Goal: Information Seeking & Learning: Learn about a topic

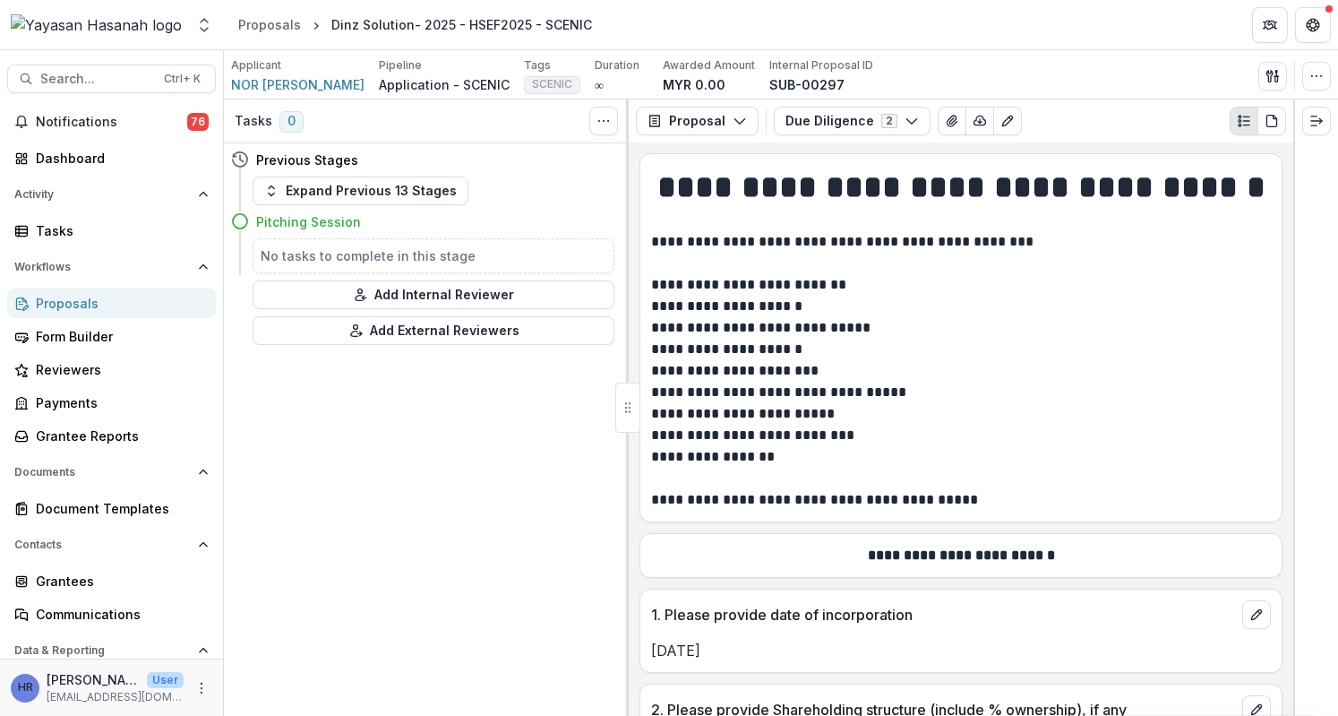
click at [131, 310] on div "Proposals" at bounding box center [119, 303] width 166 height 19
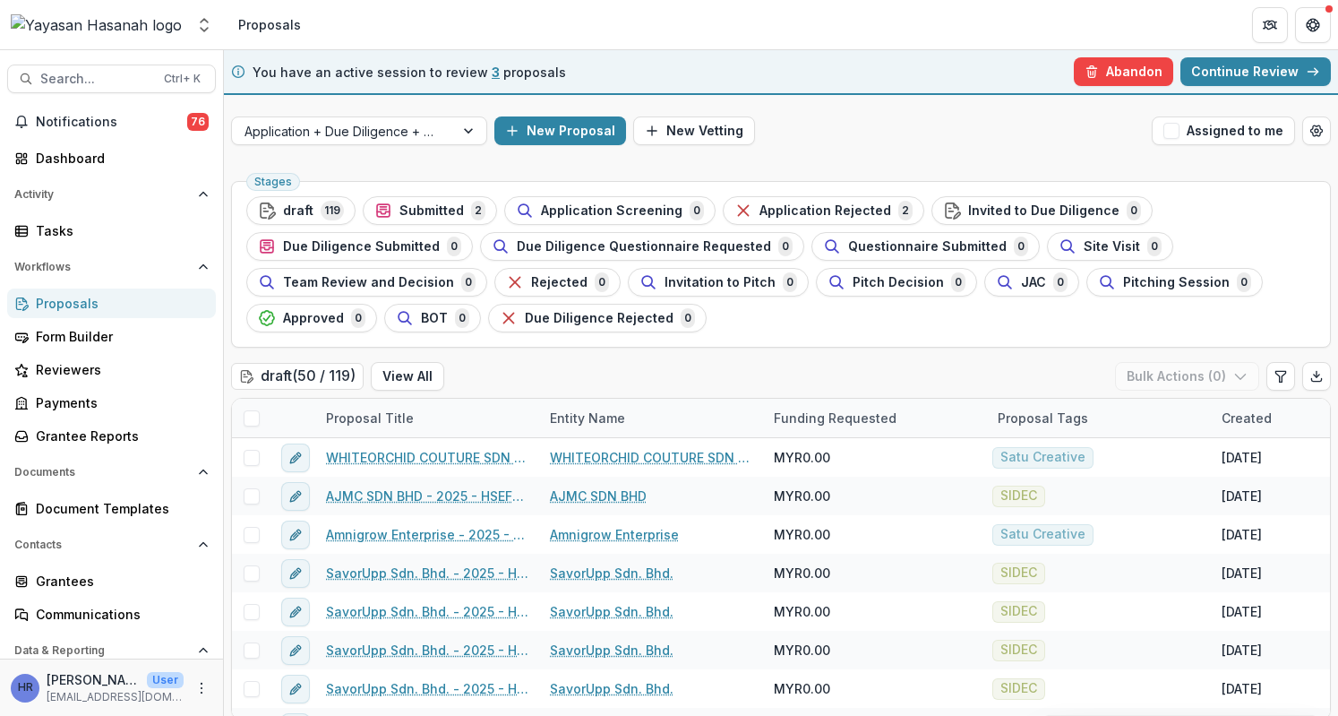
drag, startPoint x: 1091, startPoint y: 64, endPoint x: 1028, endPoint y: 220, distance: 168.8
click at [1092, 64] on button "Abandon" at bounding box center [1123, 71] width 99 height 29
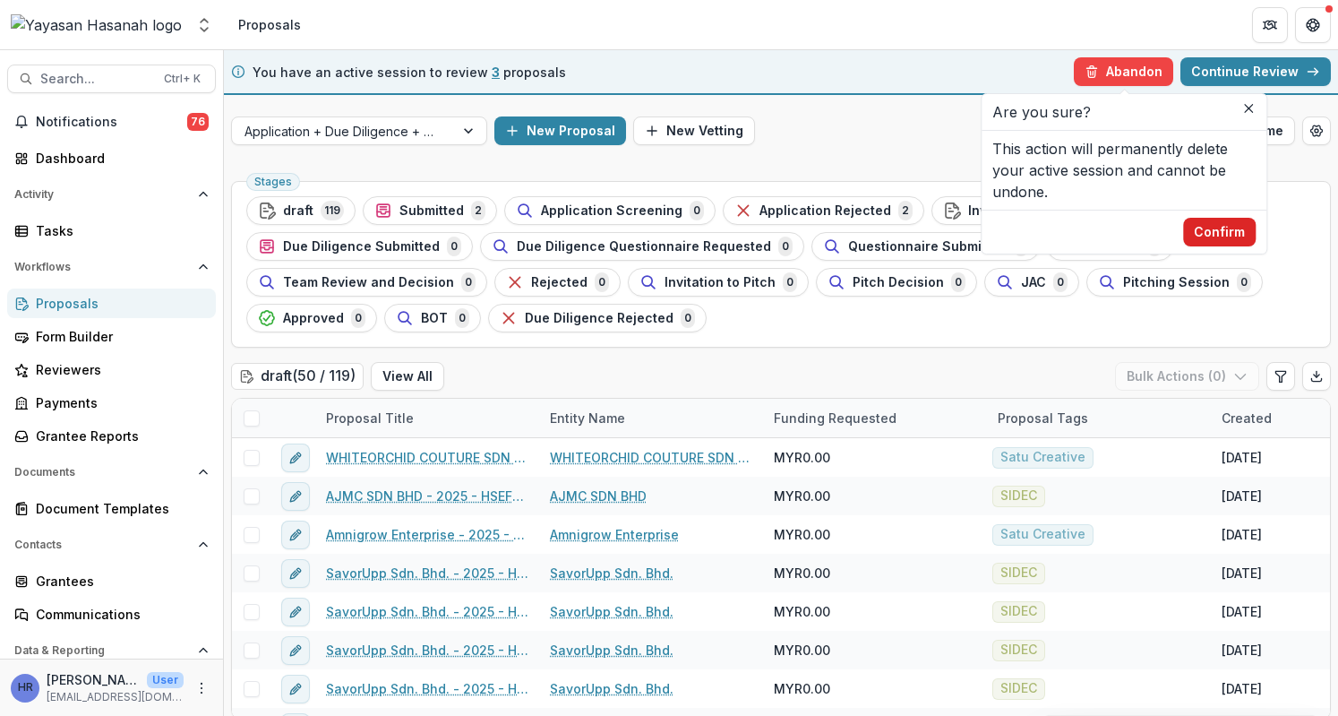
click at [1209, 225] on button "Confirm" at bounding box center [1219, 232] width 73 height 29
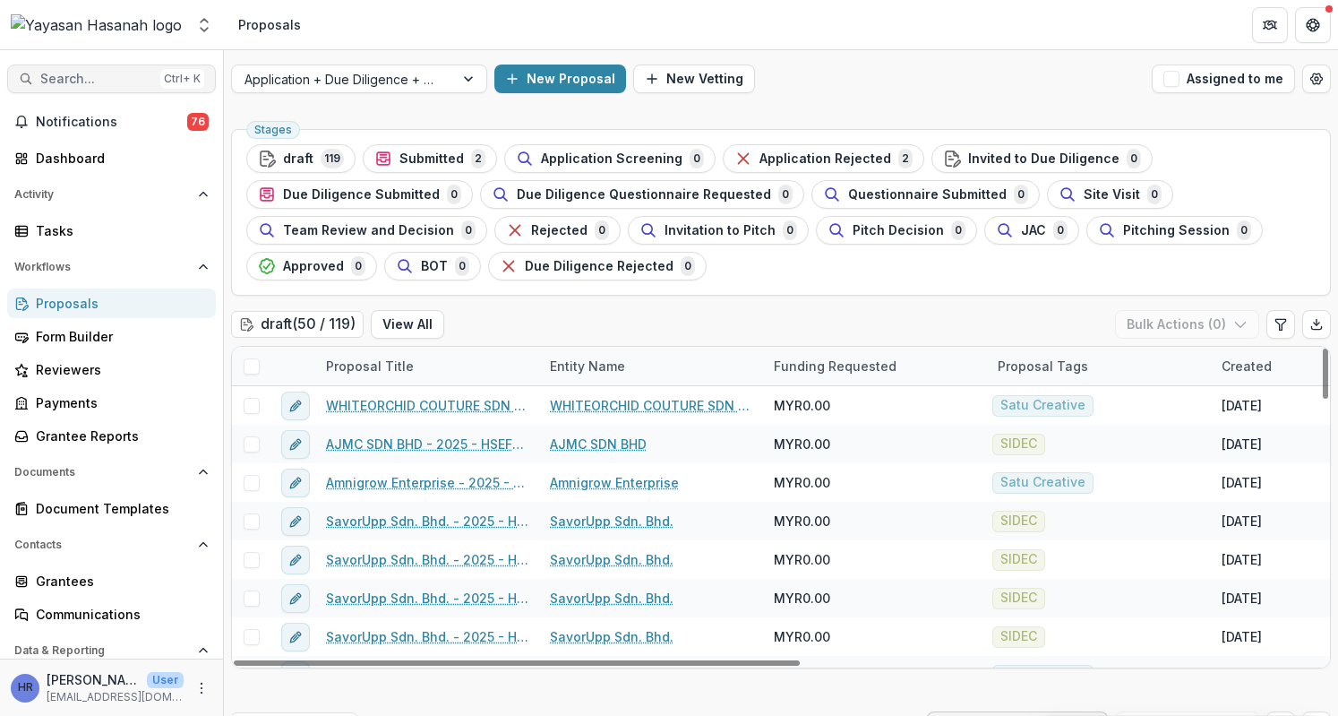
click at [112, 89] on button "Search... Ctrl + K" at bounding box center [111, 78] width 209 height 29
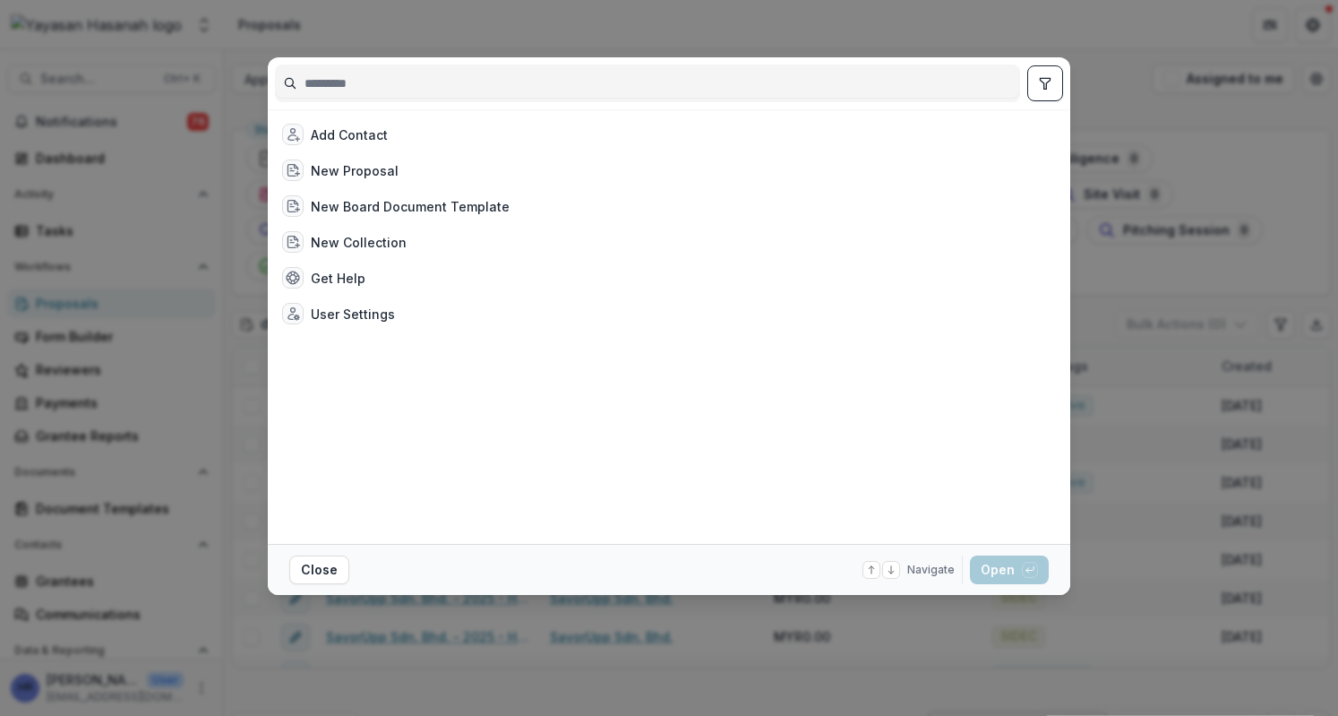
click at [620, 92] on input at bounding box center [647, 83] width 743 height 29
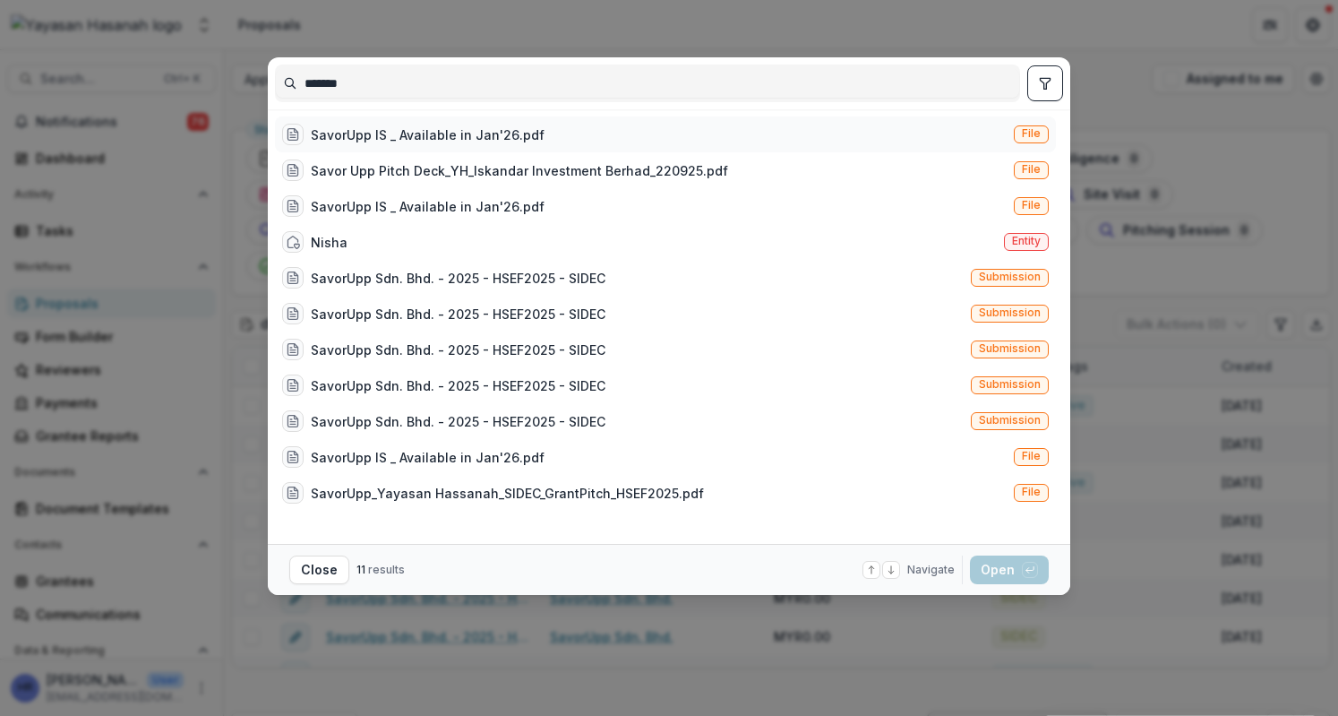
type input "******"
click at [586, 133] on div "SavorUpp IS _ Available in Jan'26.pdf File" at bounding box center [665, 134] width 781 height 36
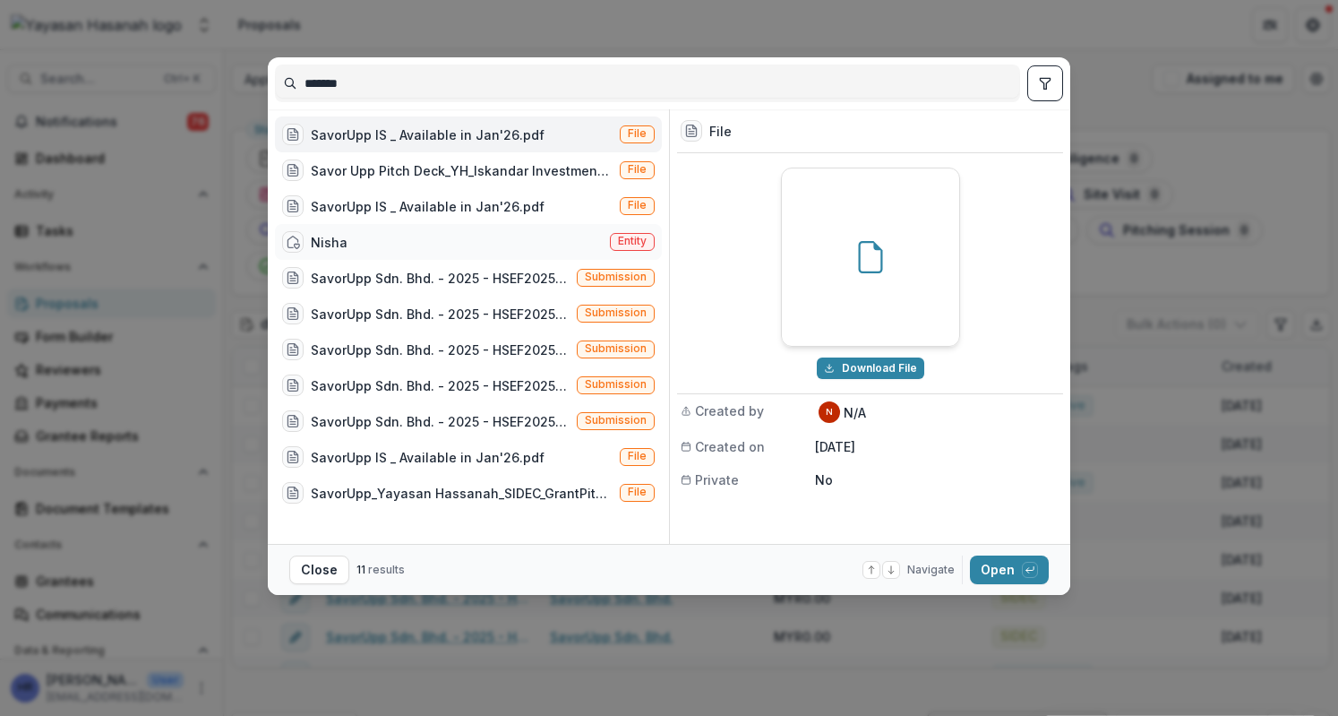
click at [539, 229] on div "Nisha Entity" at bounding box center [468, 242] width 387 height 36
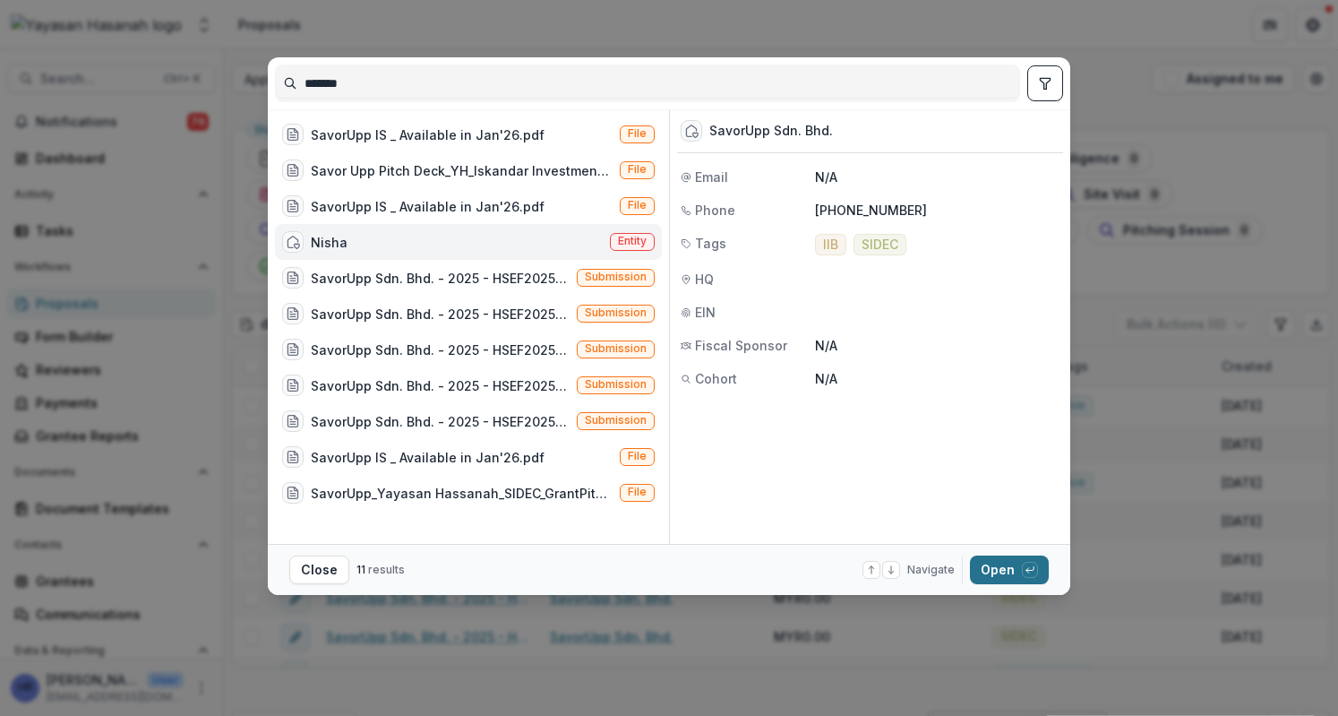
click at [996, 569] on button "Open with enter key" at bounding box center [1009, 569] width 79 height 29
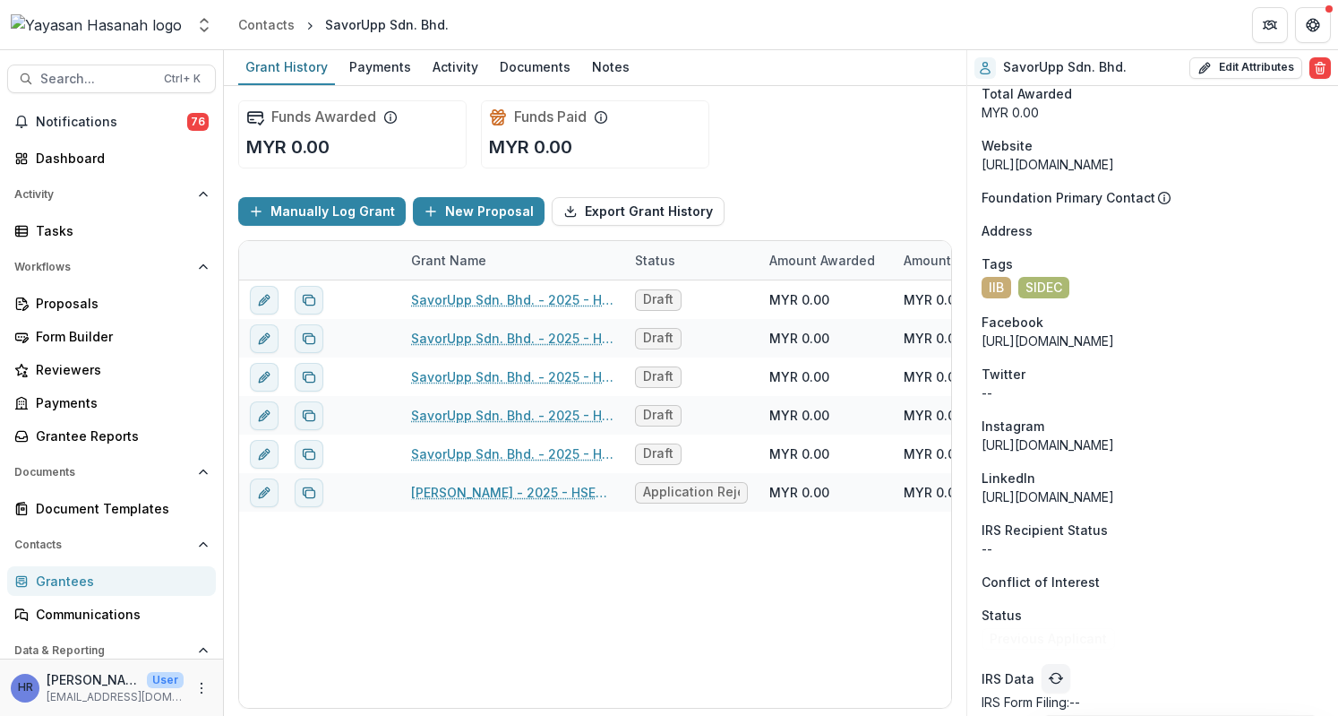
scroll to position [640, 0]
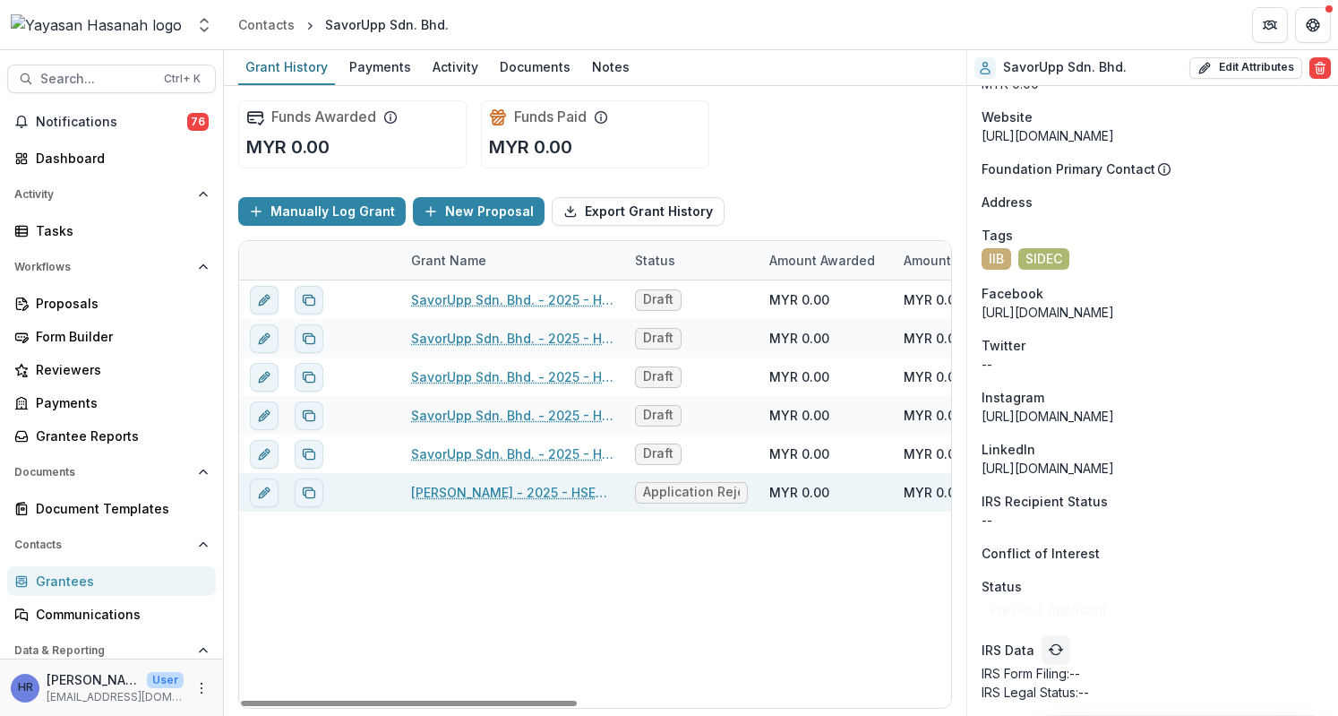
click at [477, 491] on link "[PERSON_NAME] - 2025 - HSEF2025 - Iskandar Investment Berhad" at bounding box center [512, 492] width 202 height 19
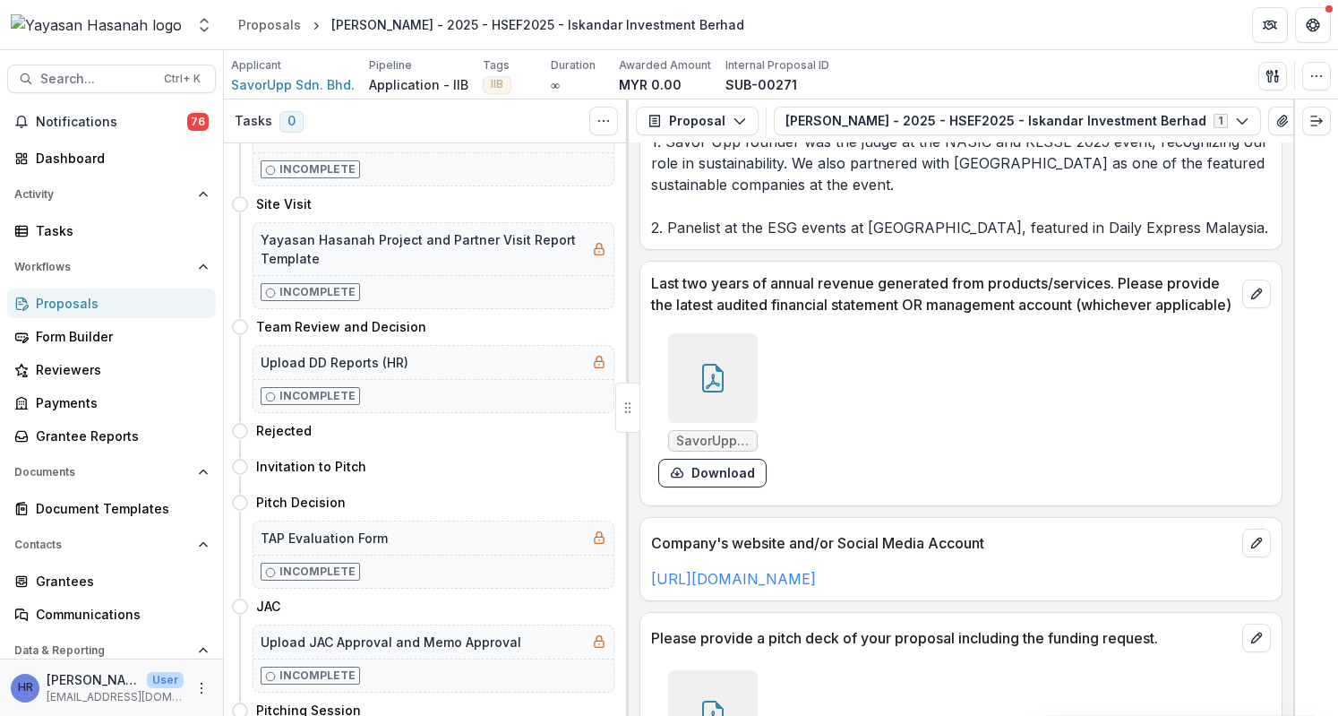
scroll to position [5491, 0]
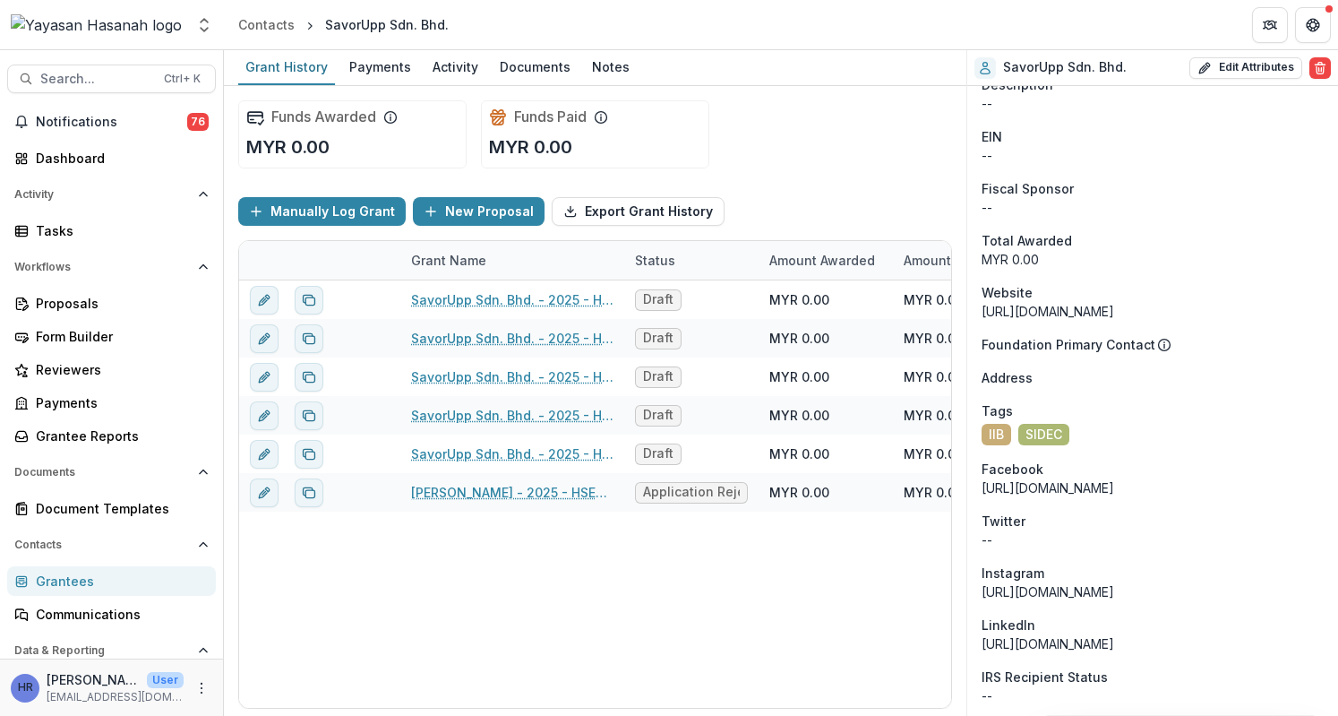
scroll to position [537, 0]
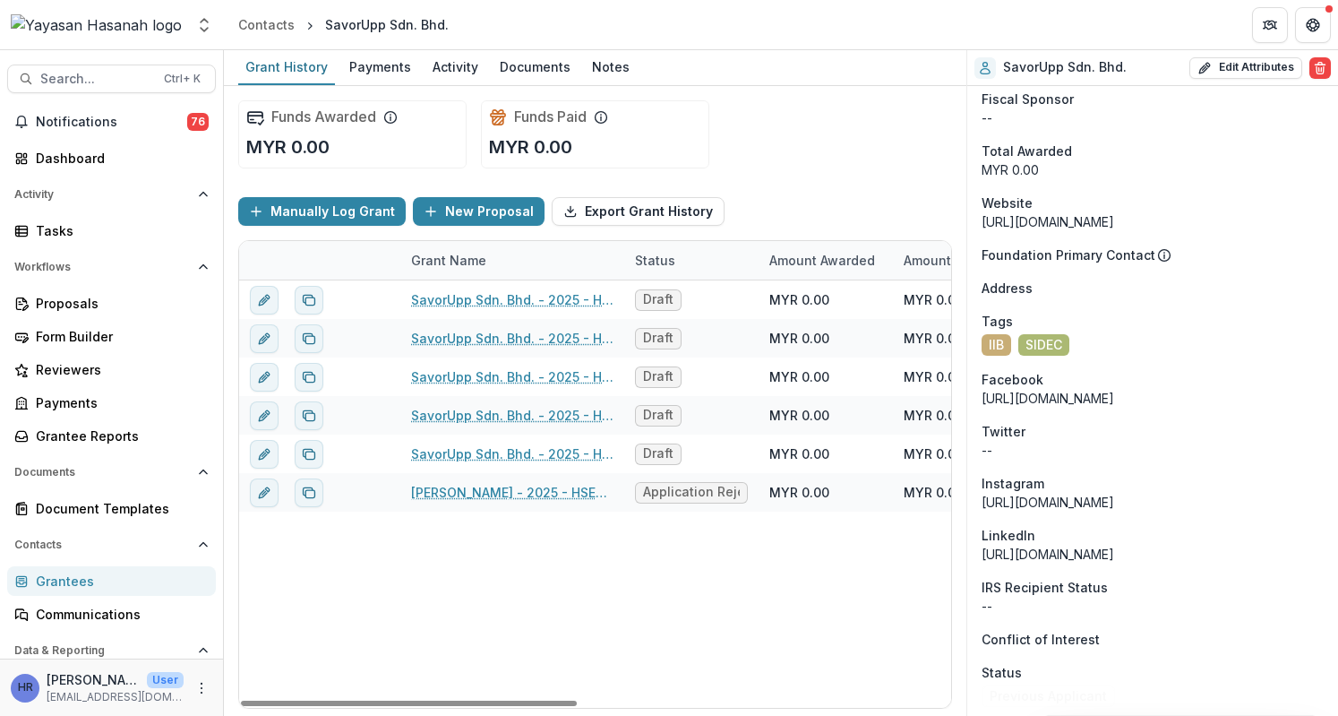
click at [606, 615] on div "SavorUpp Sdn. Bhd. - 2025 - HSEF2025 - SIDEC Draft MYR 0.00 MYR 0.00 MYR 0.00 -…" at bounding box center [991, 493] width 1505 height 427
click at [928, 119] on div "Funds Awarded MYR 0.00 Funds Paid MYR 0.00" at bounding box center [595, 134] width 714 height 97
